Goal: Navigation & Orientation: Understand site structure

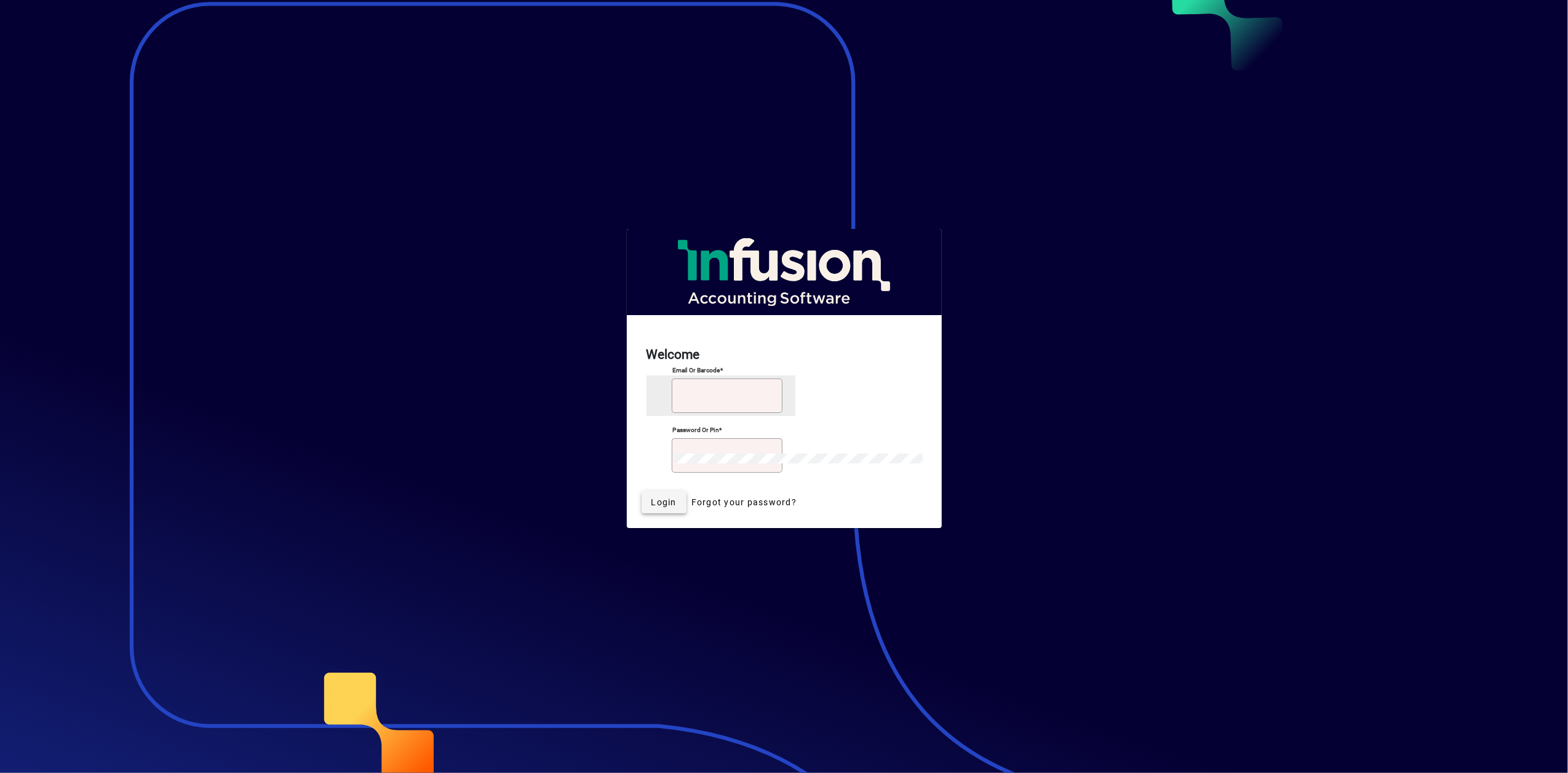
type input "**********"
click at [677, 495] on span "Login" at bounding box center [664, 502] width 25 height 13
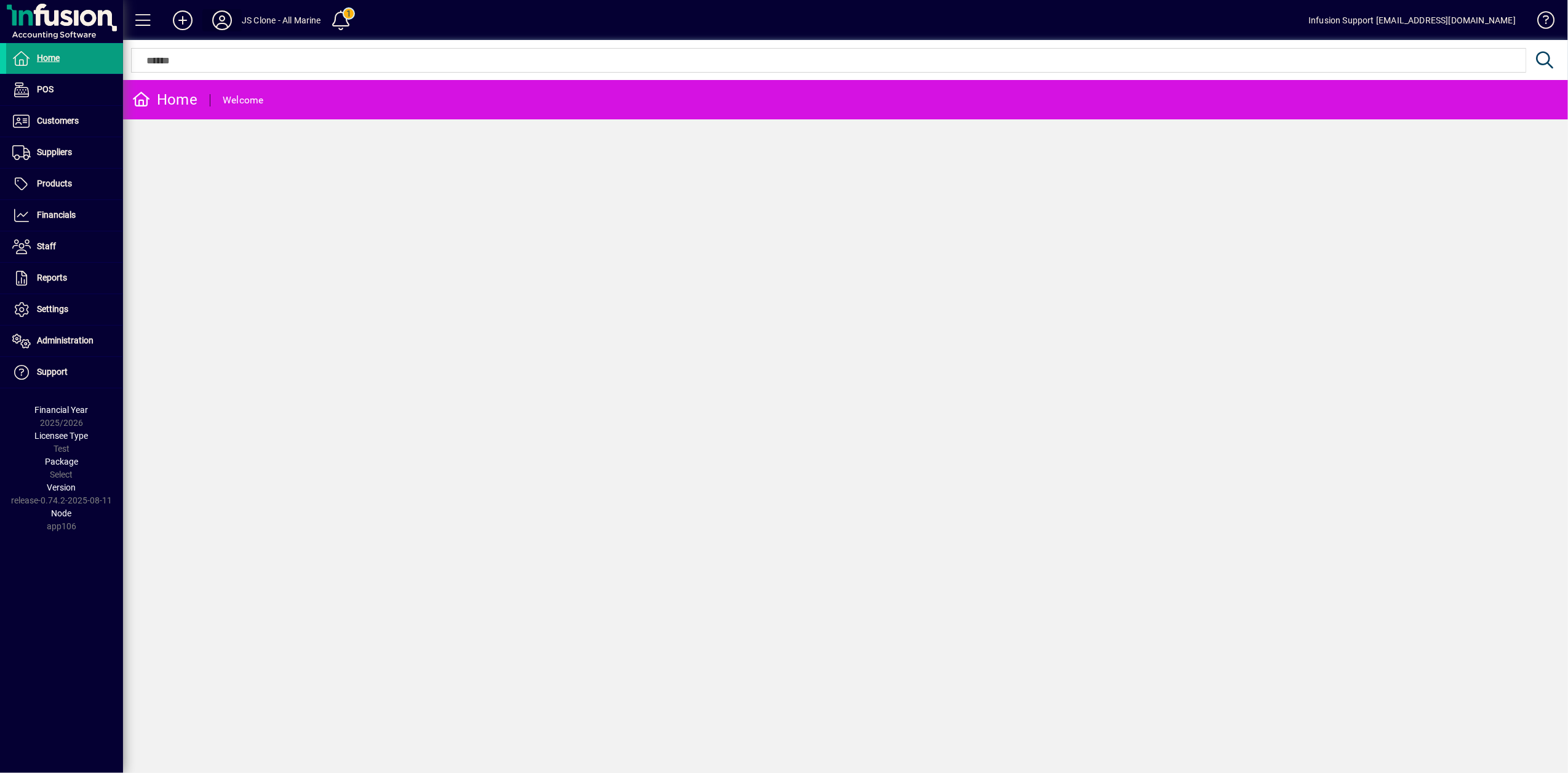
click at [213, 22] on icon at bounding box center [222, 20] width 25 height 19
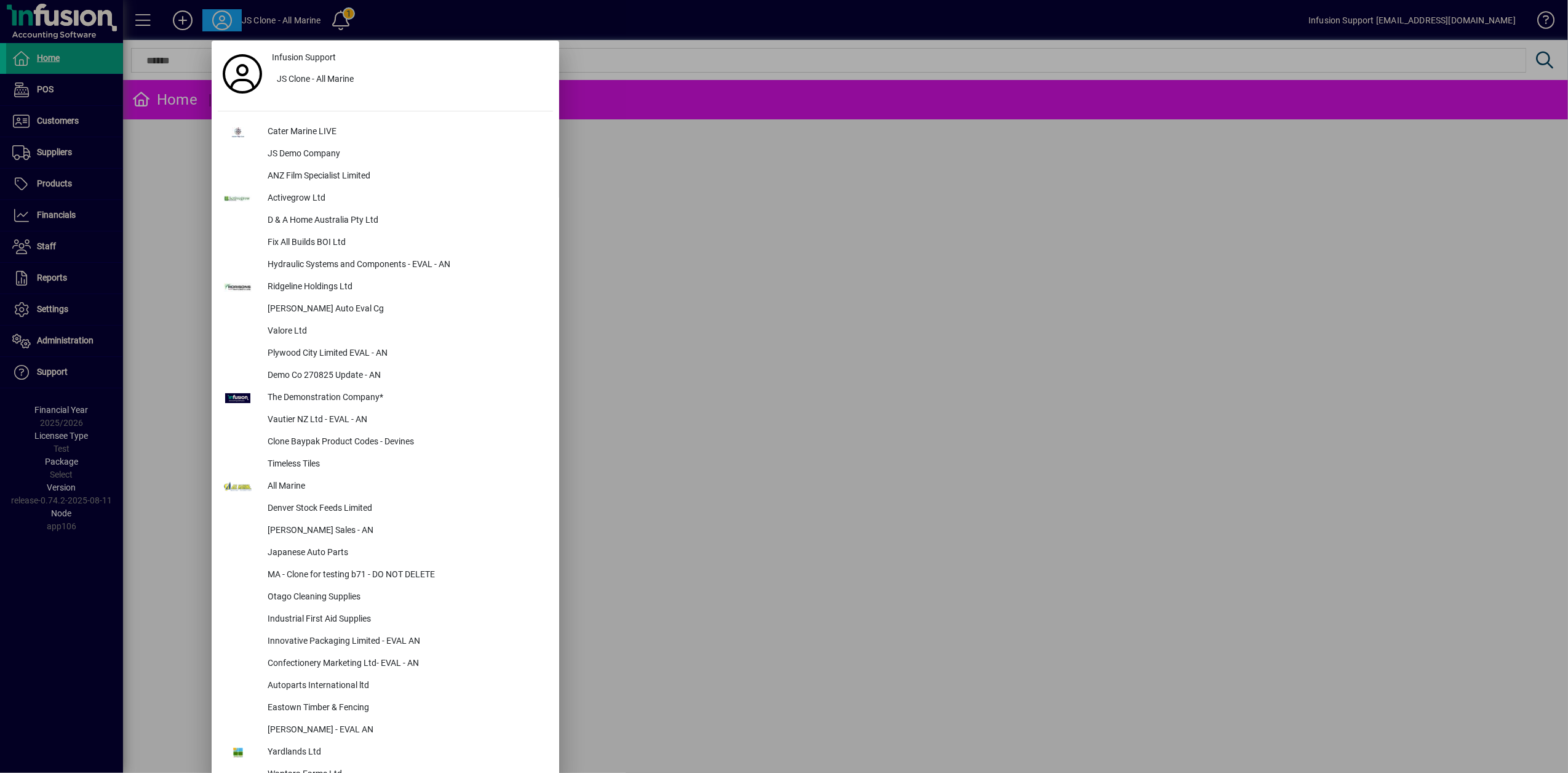
click at [153, 286] on div at bounding box center [784, 386] width 1568 height 773
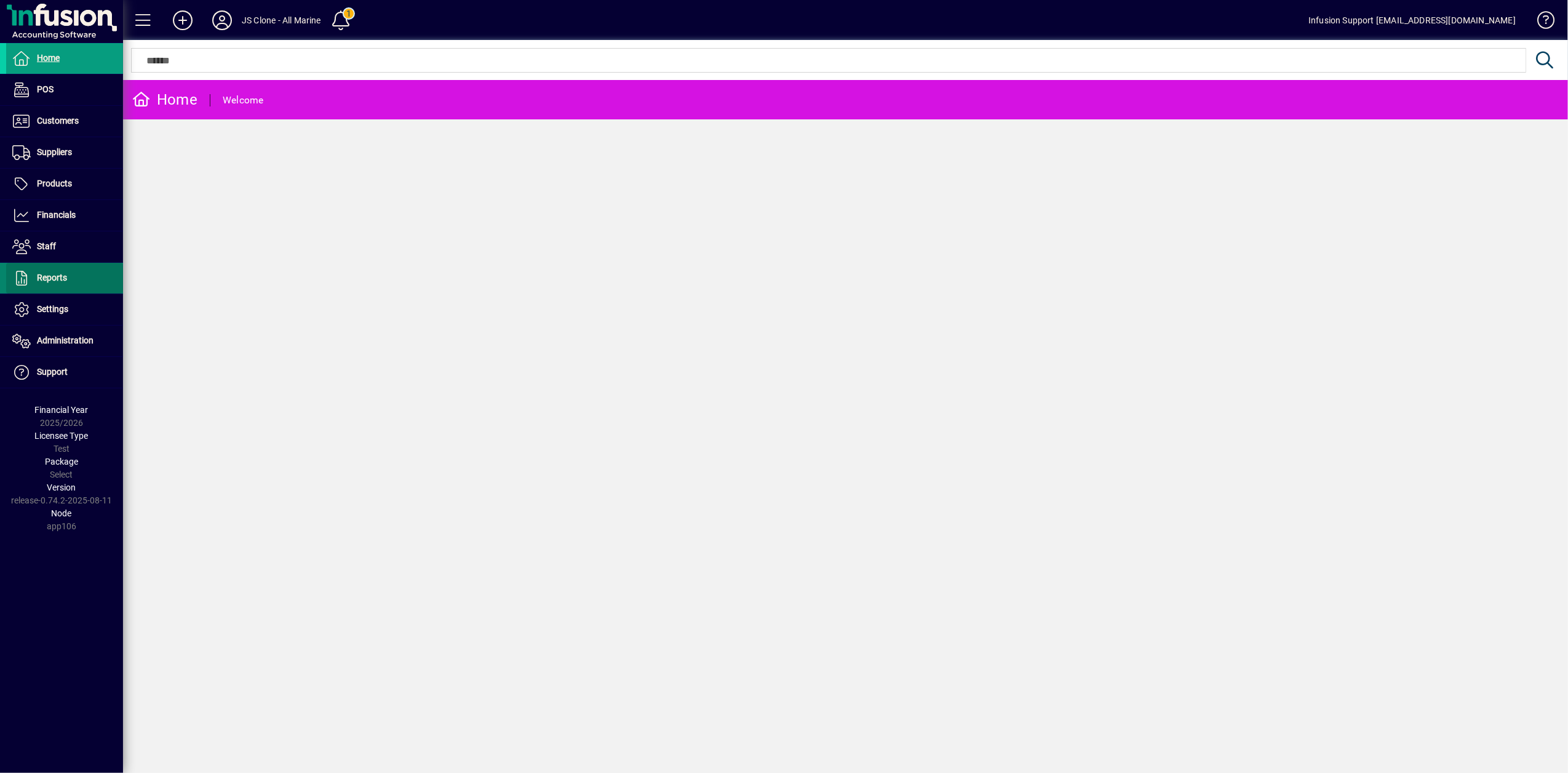
click at [55, 280] on span "Reports" at bounding box center [52, 277] width 30 height 10
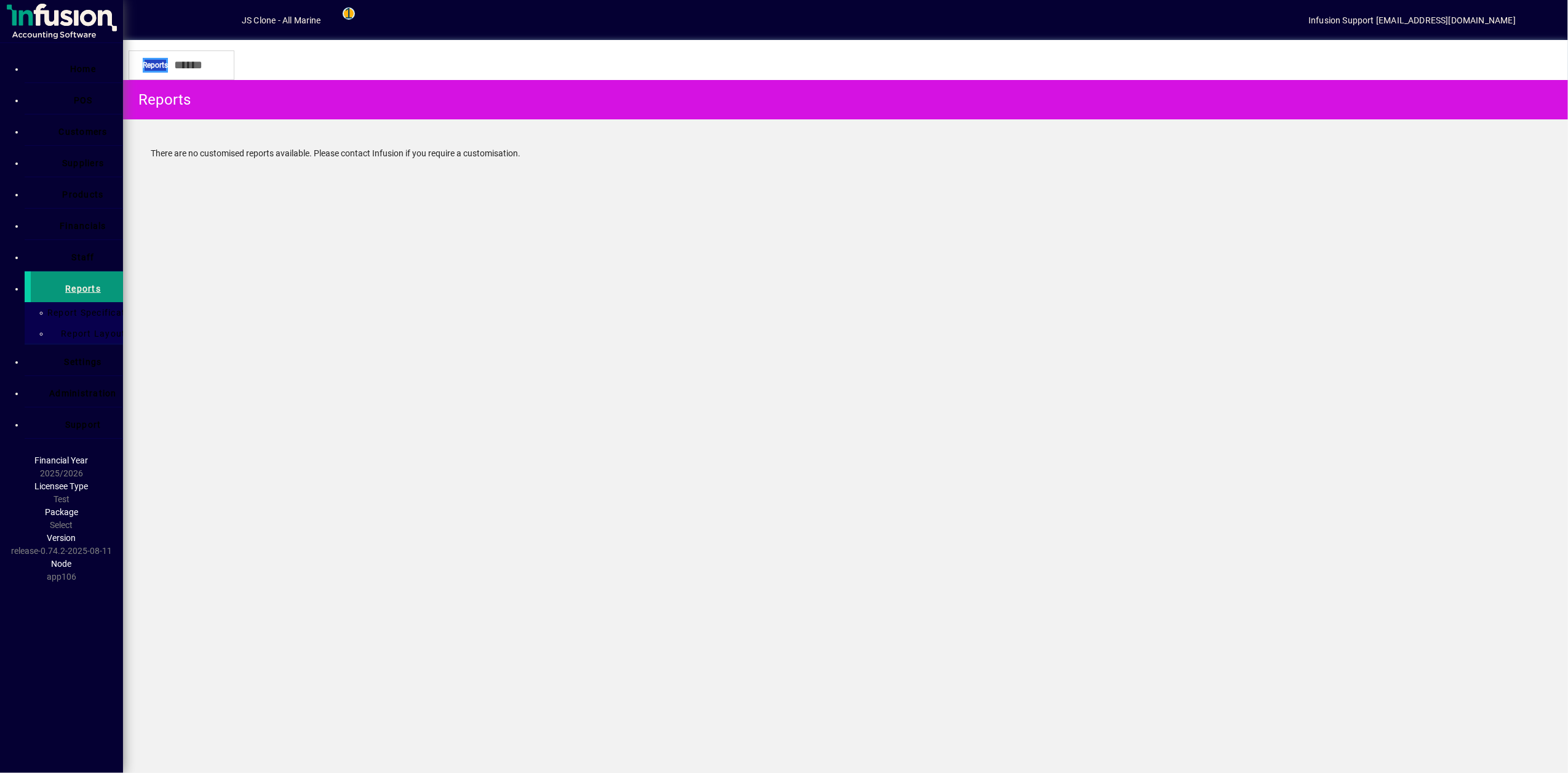
drag, startPoint x: 0, startPoint y: 0, endPoint x: 55, endPoint y: 278, distance: 283.4
click at [65, 284] on span "Reports" at bounding box center [82, 288] width 36 height 10
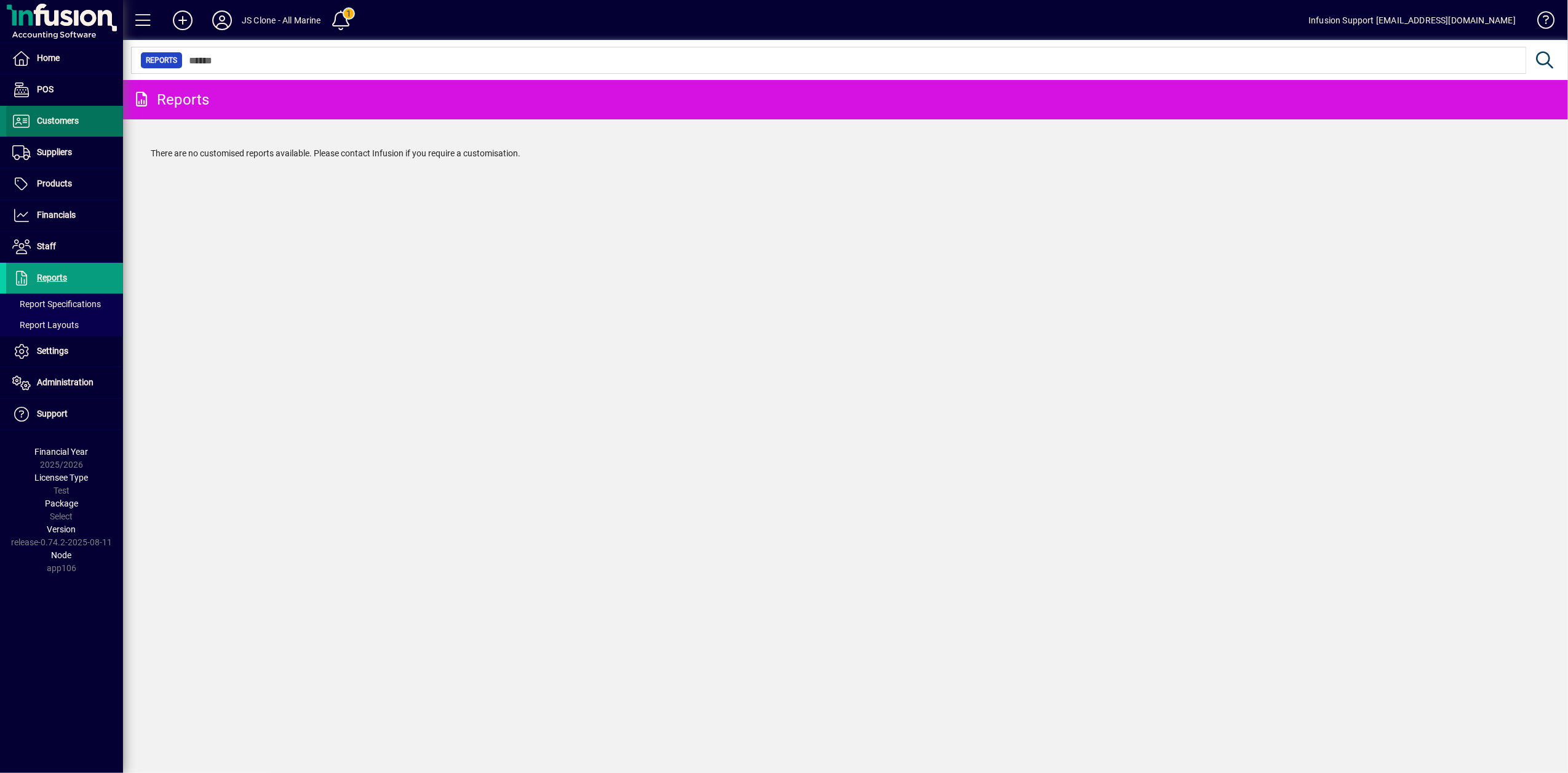
click at [32, 123] on span "Customers" at bounding box center [42, 121] width 73 height 15
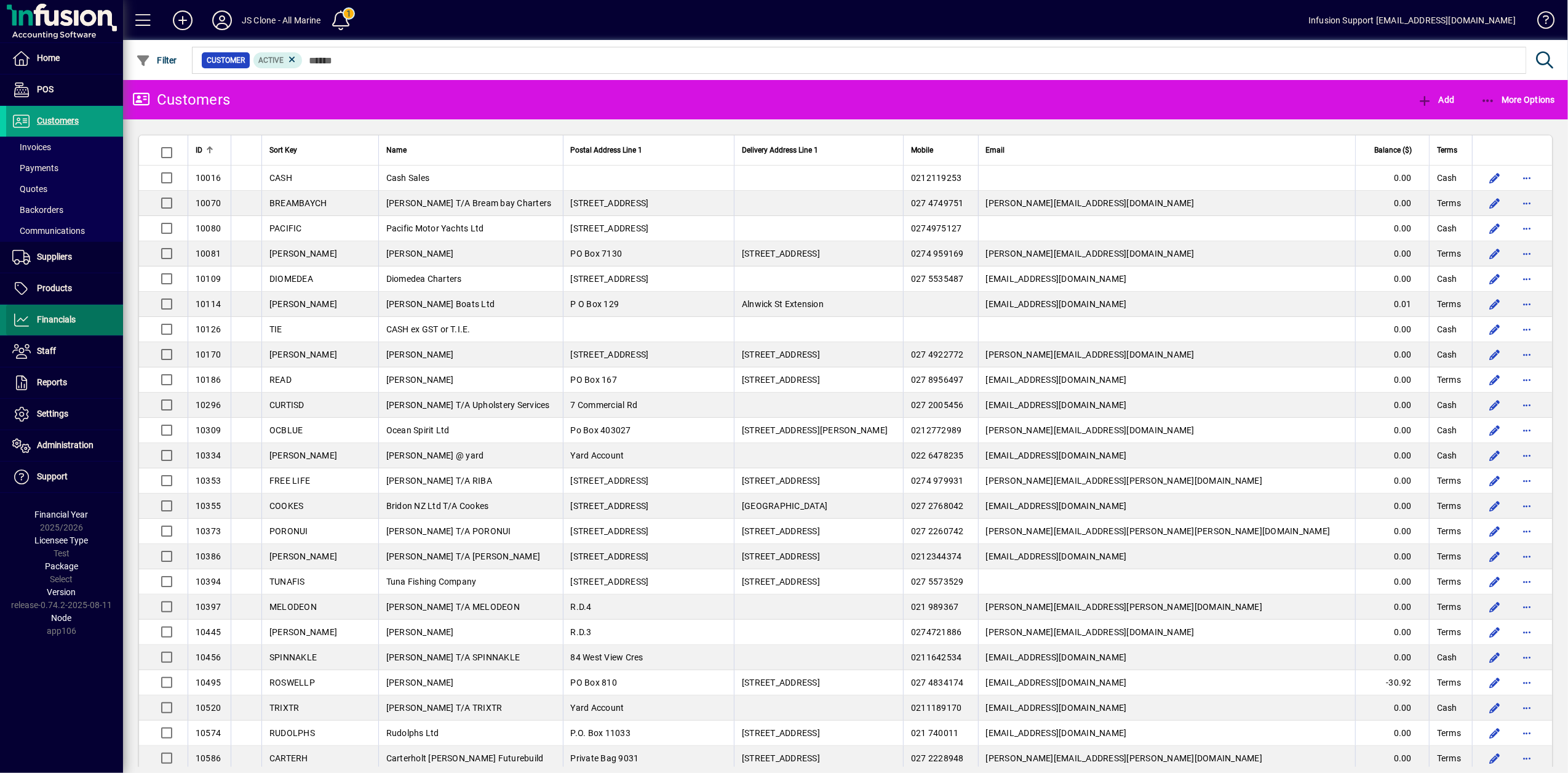
click at [58, 319] on span "Financials" at bounding box center [56, 319] width 39 height 10
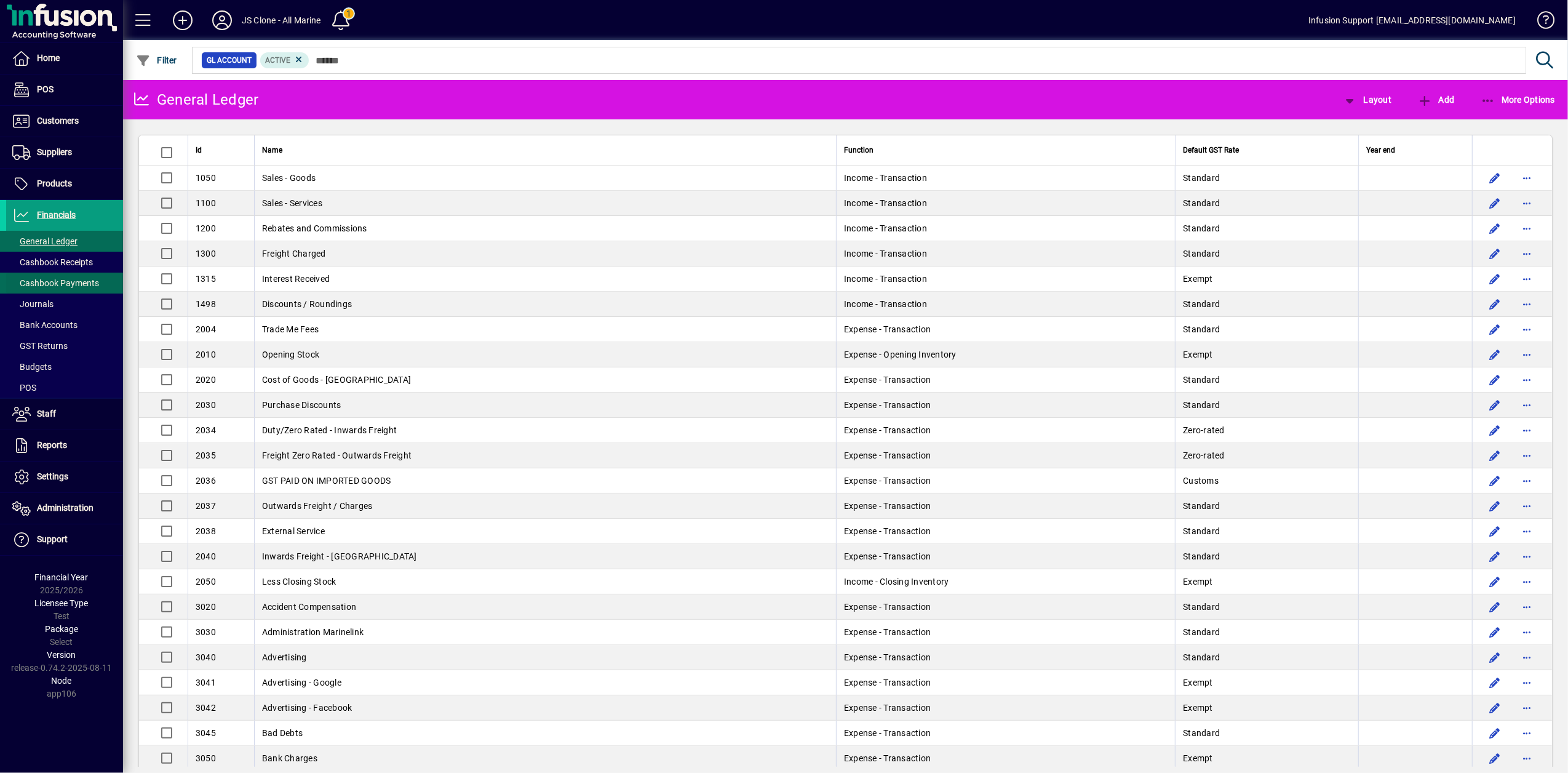
click at [34, 277] on span at bounding box center [65, 283] width 117 height 30
click at [45, 155] on span "Suppliers" at bounding box center [54, 151] width 35 height 10
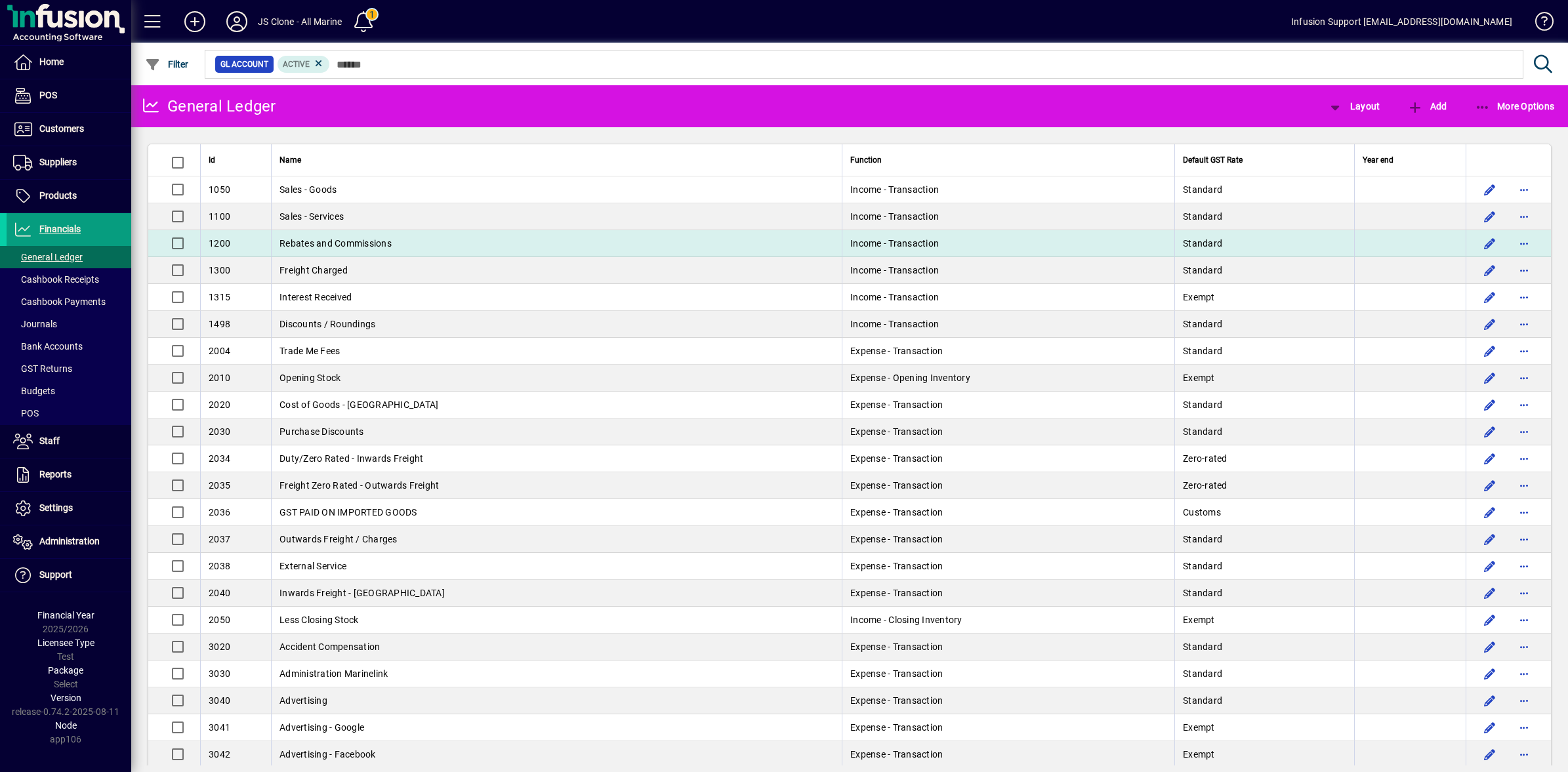
drag, startPoint x: 699, startPoint y: 248, endPoint x: 582, endPoint y: 244, distance: 117.1
click at [582, 244] on td "Rebates and Commissions" at bounding box center [556, 244] width 571 height 27
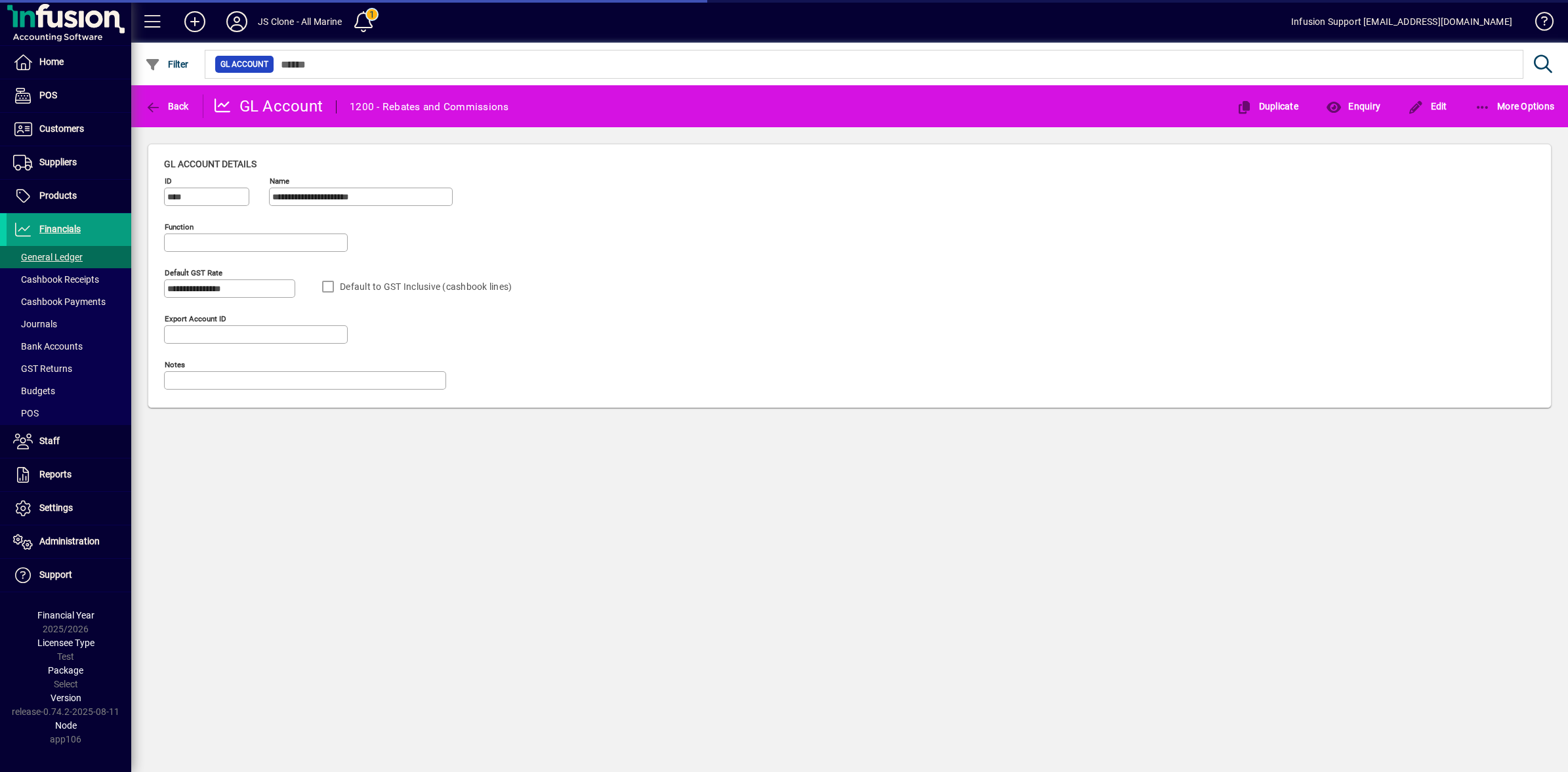
type input "**********"
click at [142, 219] on div "**********" at bounding box center [850, 275] width 1437 height 297
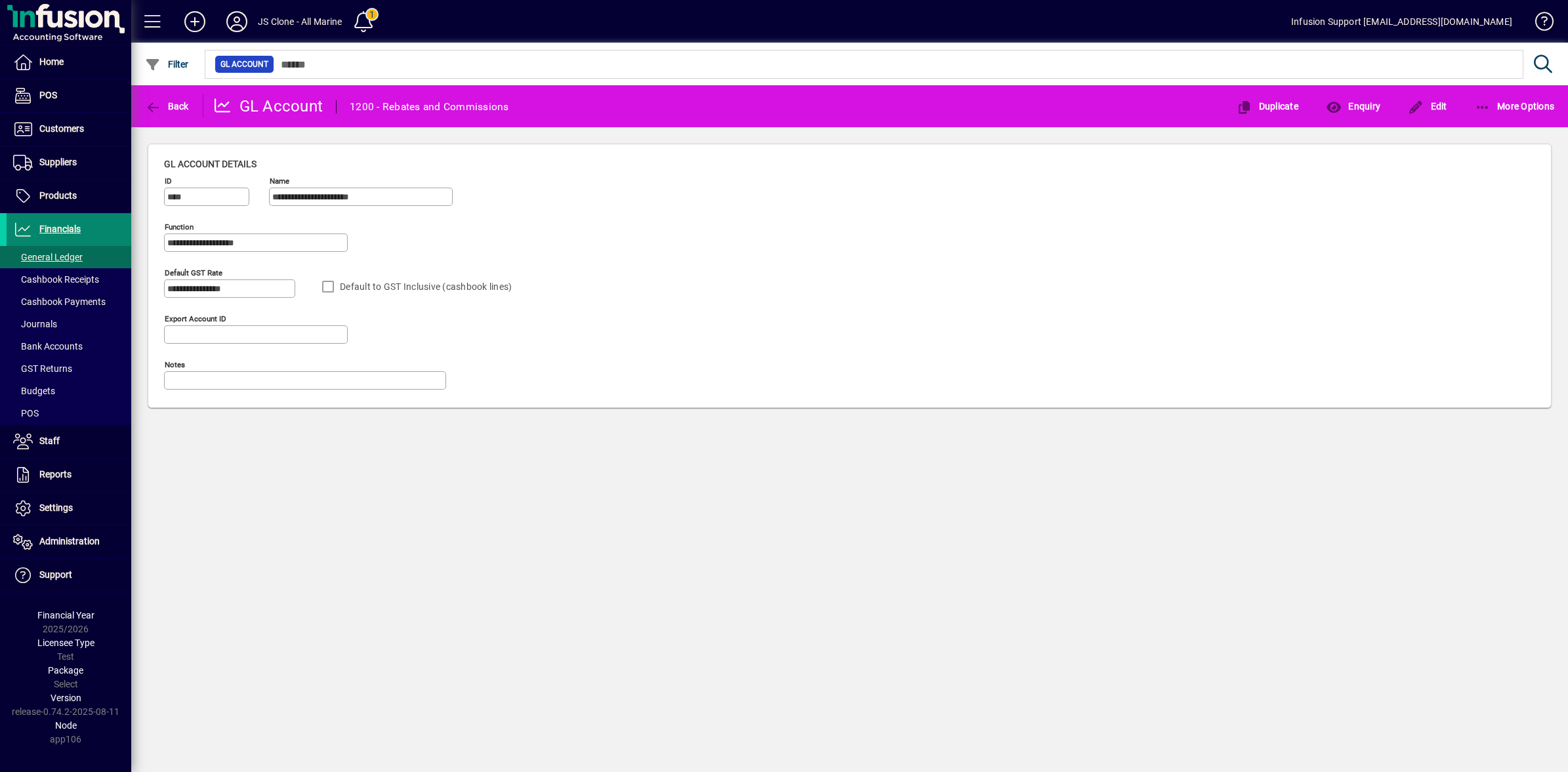
click at [101, 227] on span at bounding box center [69, 230] width 125 height 32
